Goal: Task Accomplishment & Management: Use online tool/utility

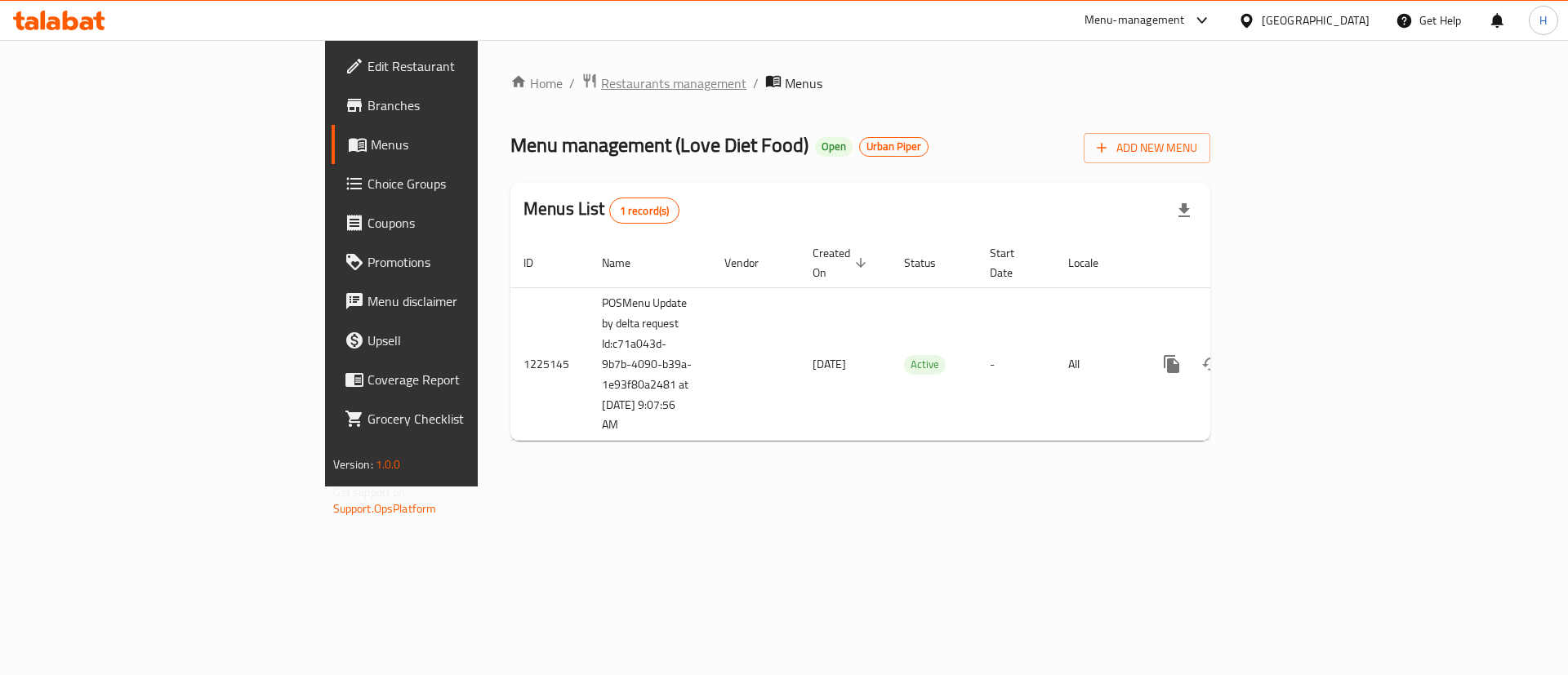
click at [601, 90] on span "Restaurants management" at bounding box center [673, 83] width 145 height 19
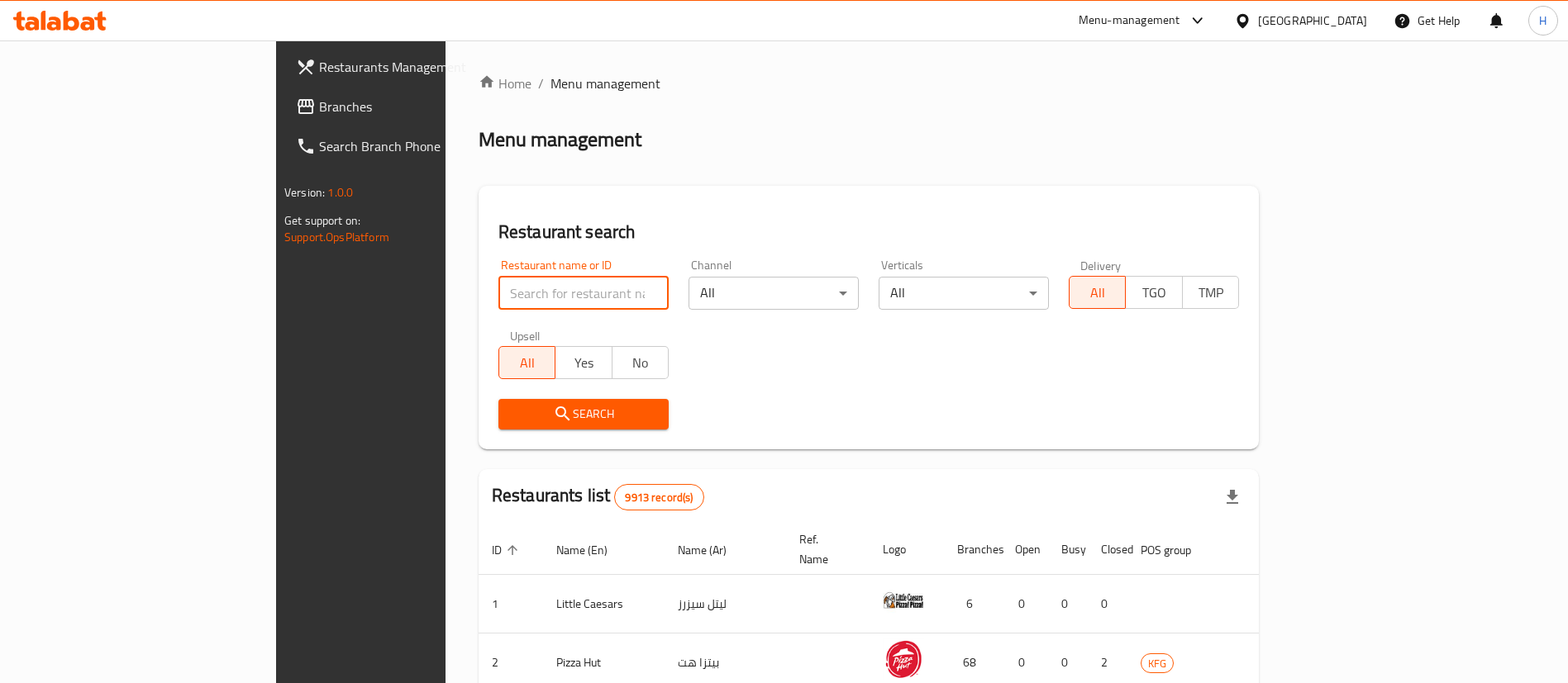
click at [520, 286] on input "search" at bounding box center [583, 294] width 170 height 33
click button "Search" at bounding box center [583, 413] width 170 height 30
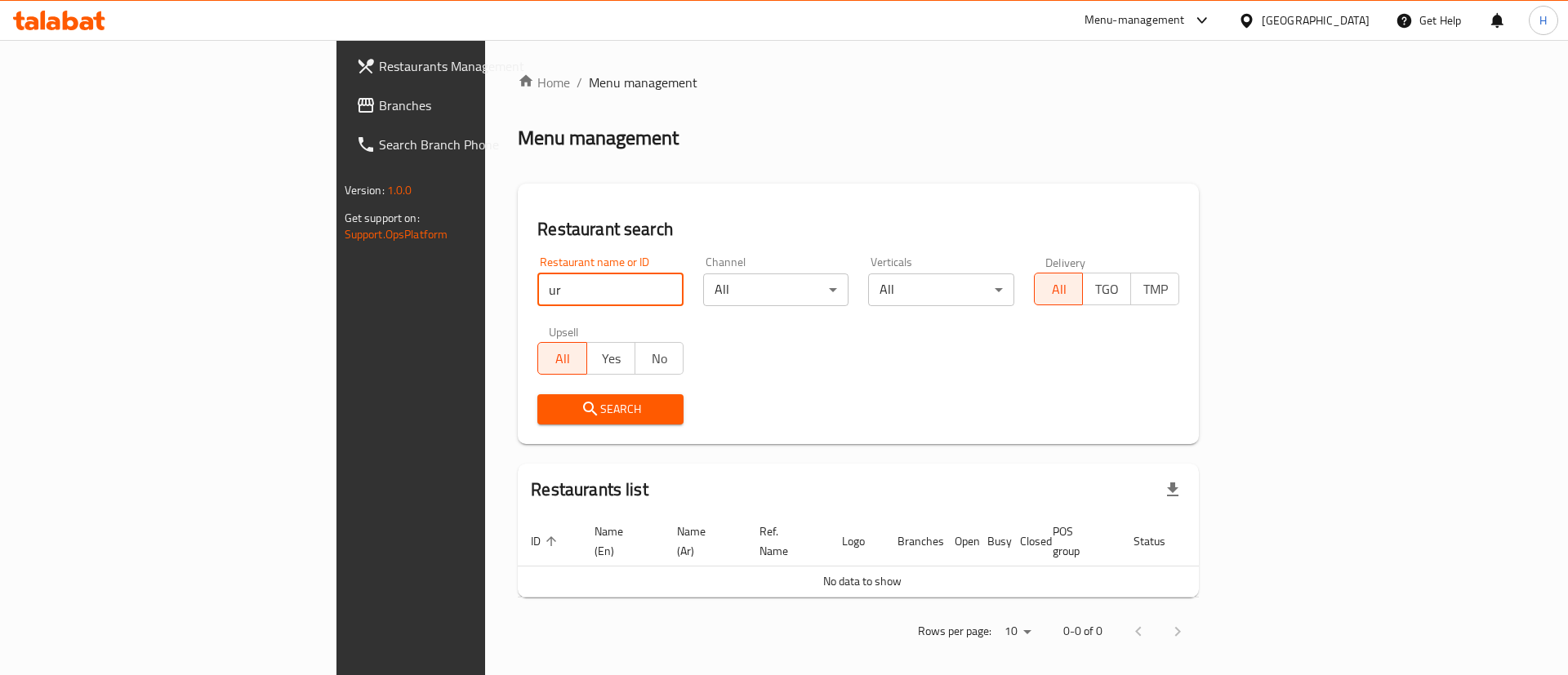
type input "u"
type input "w"
click button "Search" at bounding box center [610, 409] width 146 height 30
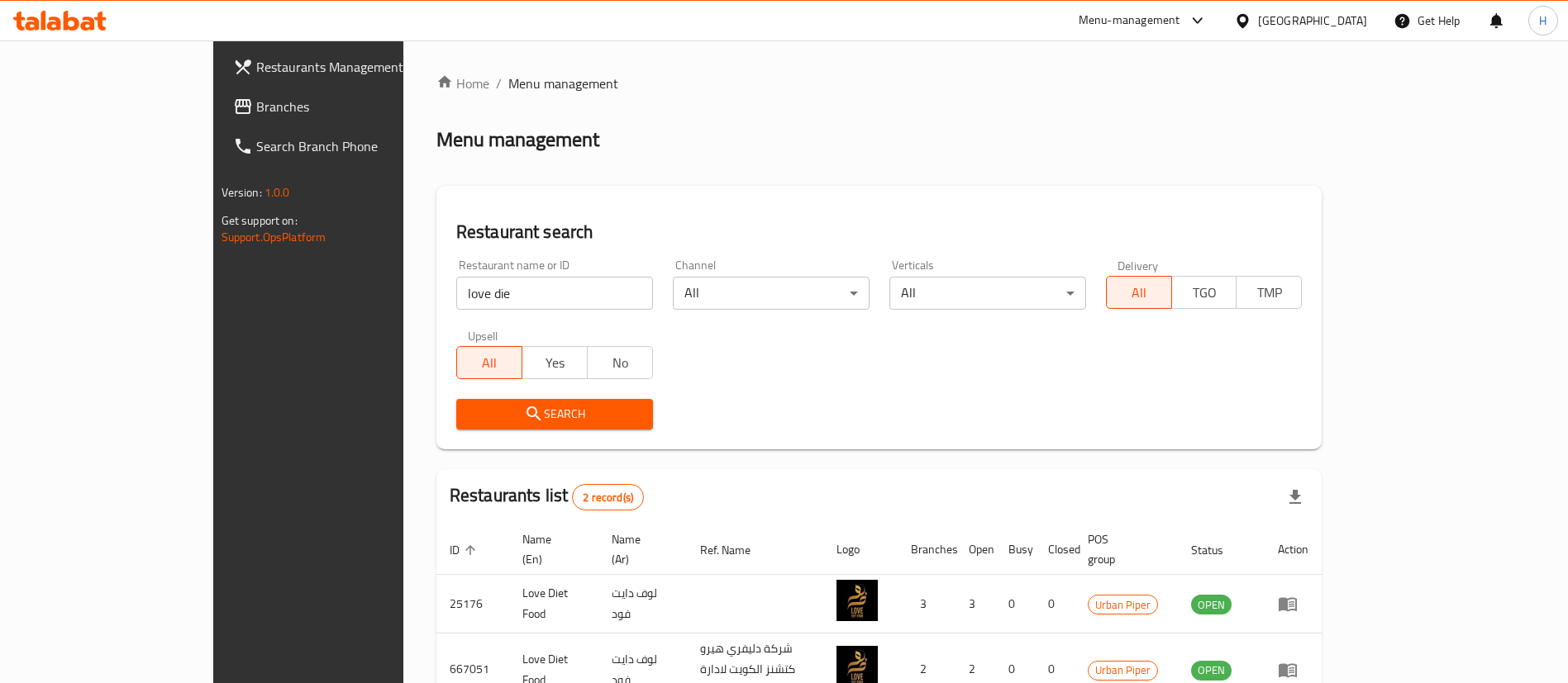
click at [721, 392] on div "Search" at bounding box center [880, 414] width 866 height 51
click at [456, 292] on input "love die" at bounding box center [555, 294] width 197 height 33
click button "Search" at bounding box center [555, 413] width 197 height 30
type input "l"
click button "Search" at bounding box center [555, 413] width 197 height 30
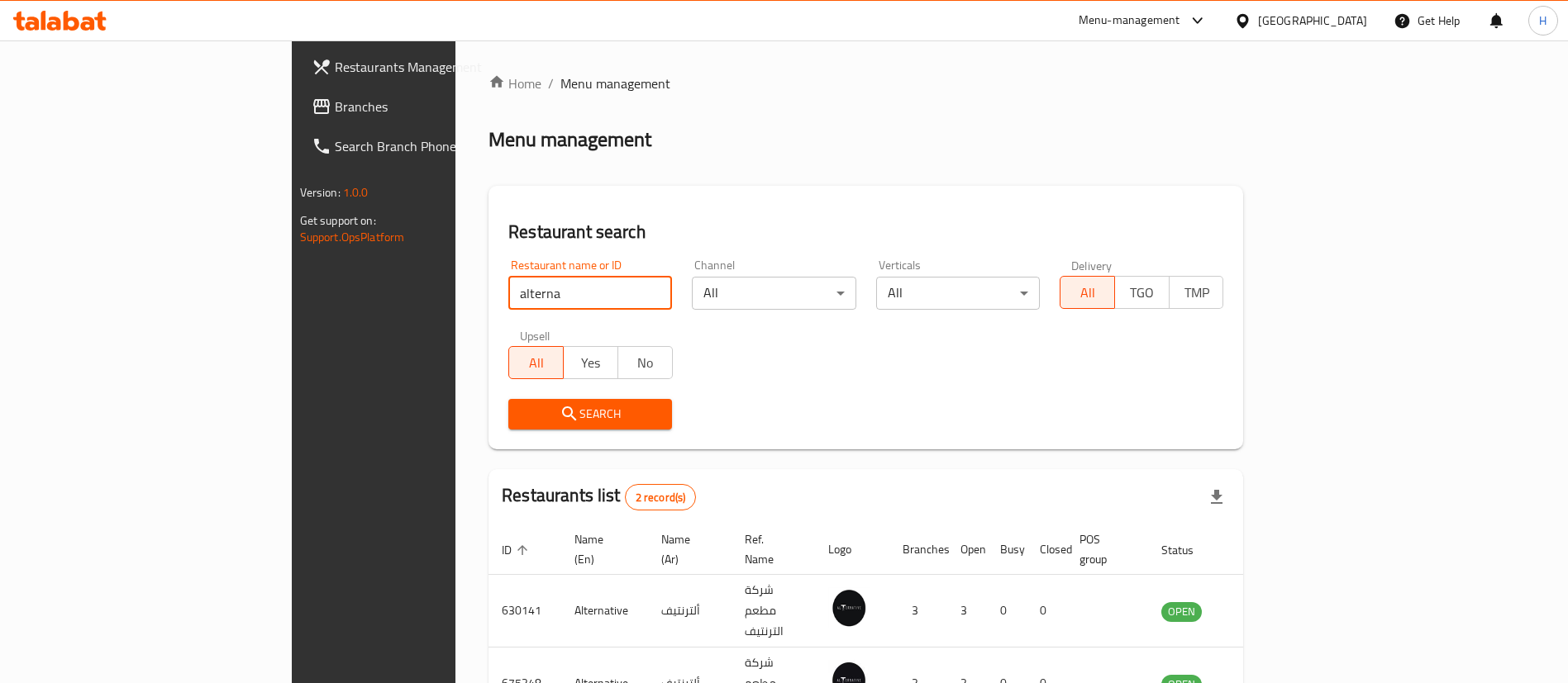
click at [508, 291] on input "alterna" at bounding box center [590, 294] width 164 height 33
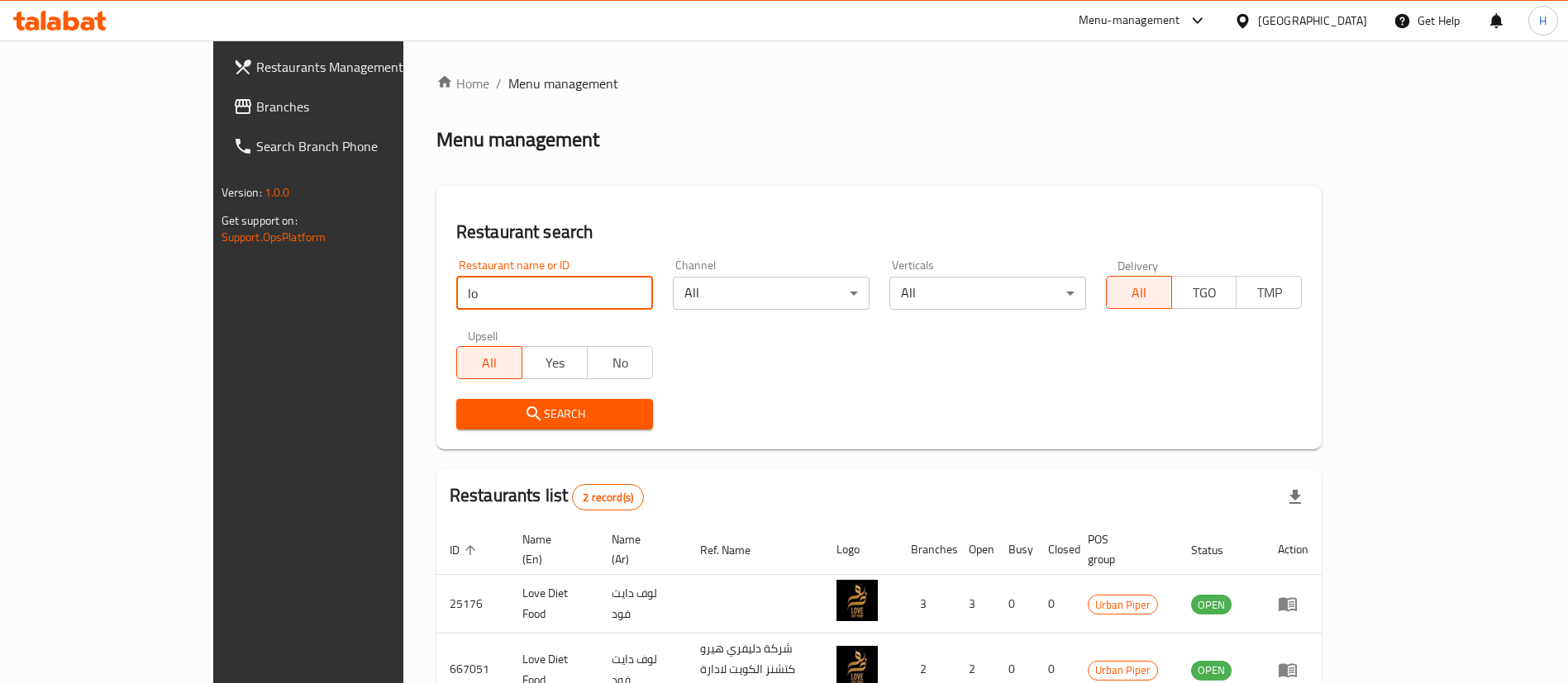
type input "l"
